Goal: Find specific page/section: Find specific page/section

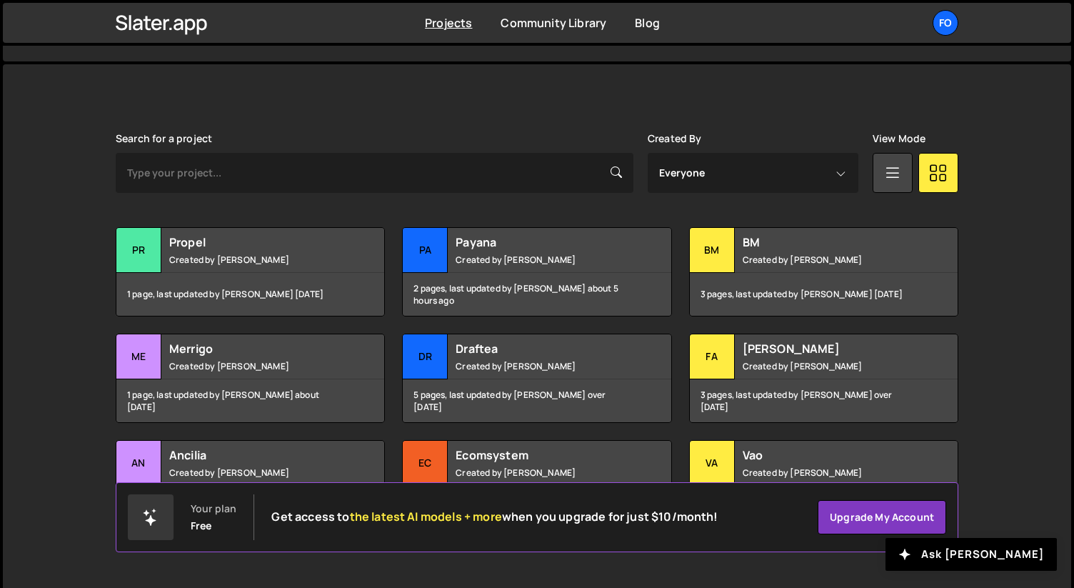
scroll to position [360, 0]
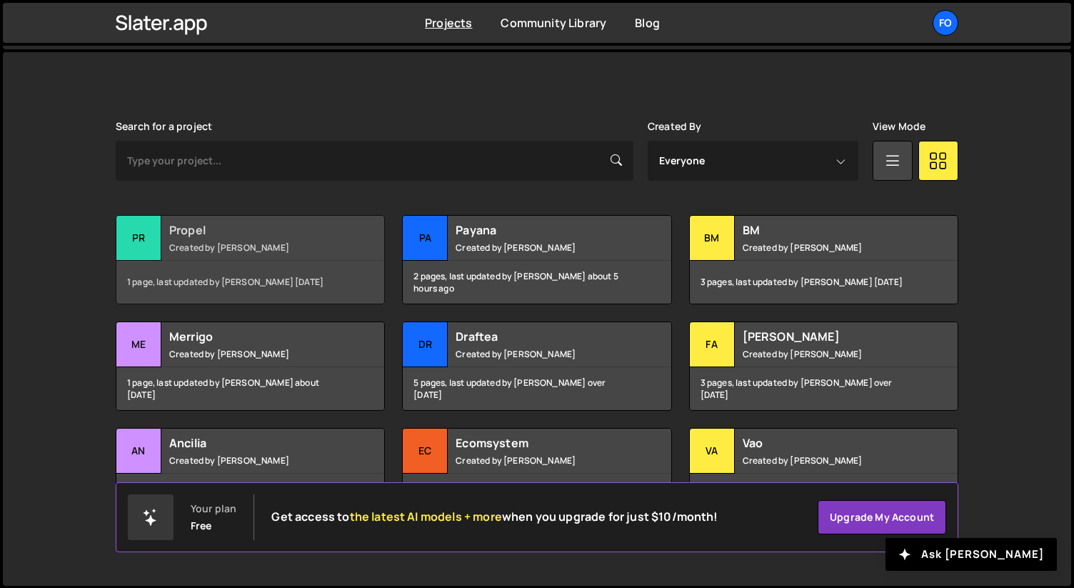
click at [261, 246] on small "Created by [PERSON_NAME]" at bounding box center [255, 247] width 172 height 12
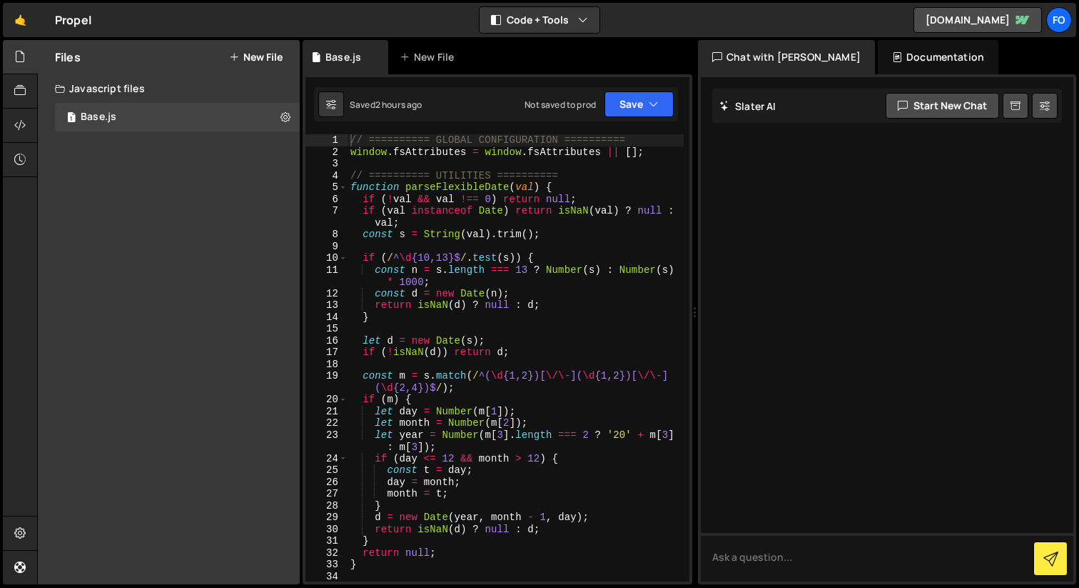
click at [153, 229] on div "Files New File Javascript files 1 Base.js 0 CSS files Copy share link Edit File…" at bounding box center [169, 312] width 262 height 544
